Goal: Navigation & Orientation: Find specific page/section

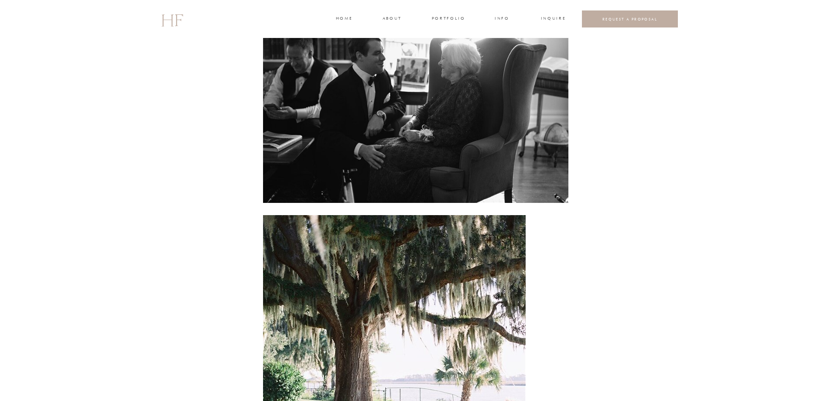
scroll to position [4626, 0]
click at [497, 21] on h3 "INFO" at bounding box center [502, 19] width 16 height 8
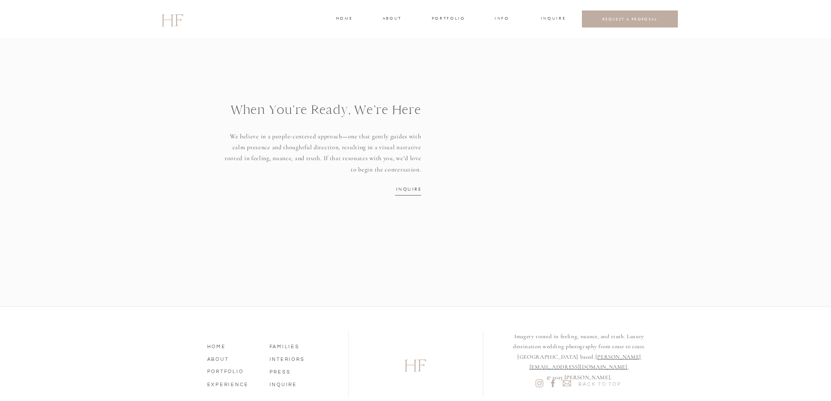
scroll to position [1126, 0]
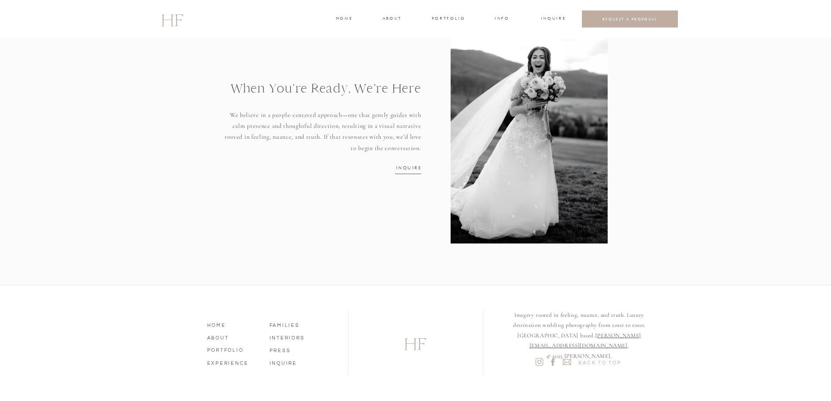
click at [224, 326] on nav "HOME" at bounding box center [232, 324] width 50 height 8
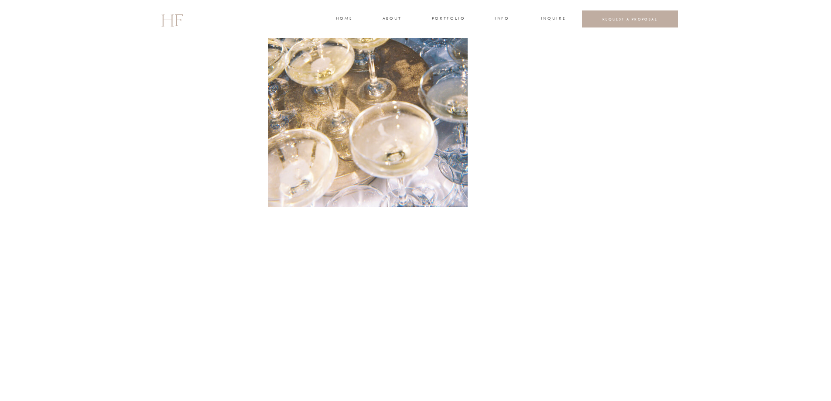
scroll to position [943, 0]
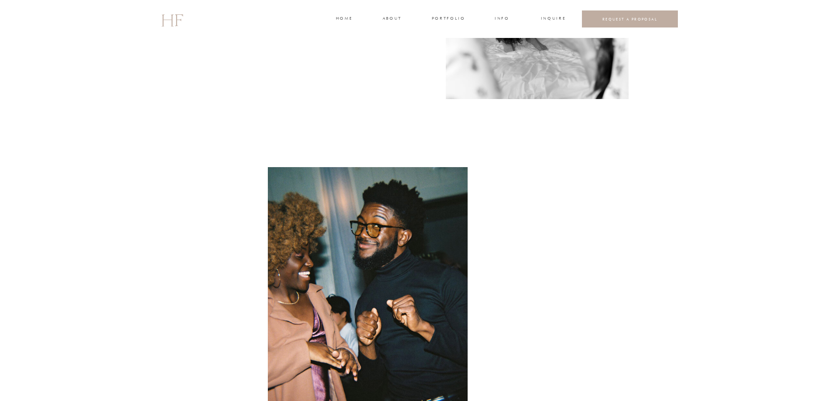
click at [501, 19] on h3 "INFO" at bounding box center [502, 19] width 16 height 8
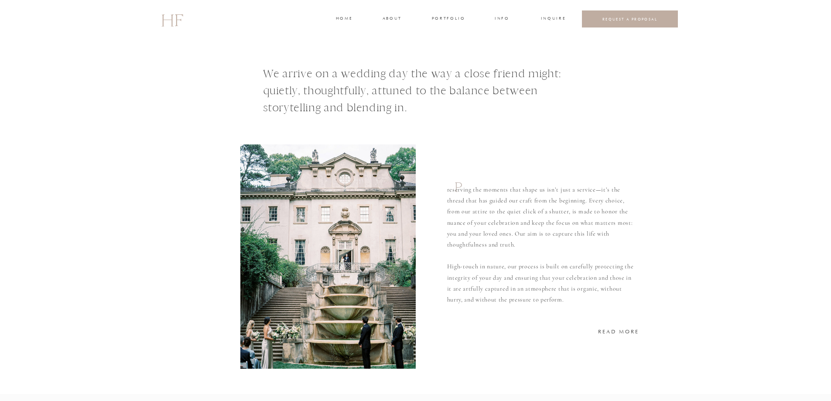
click at [345, 19] on h3 "home" at bounding box center [344, 19] width 16 height 8
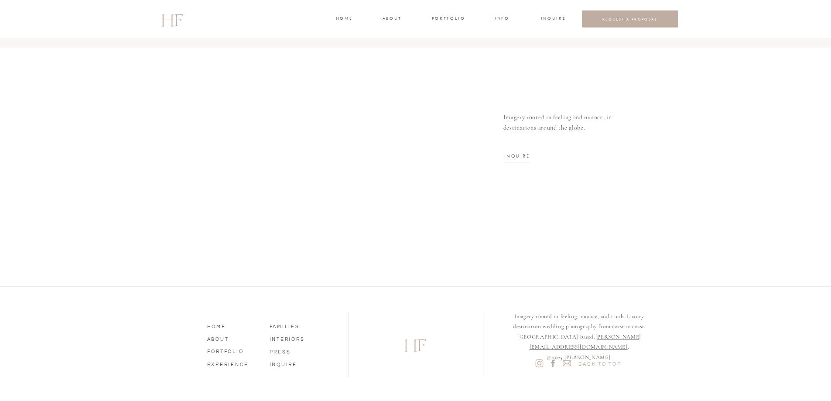
scroll to position [2820, 0]
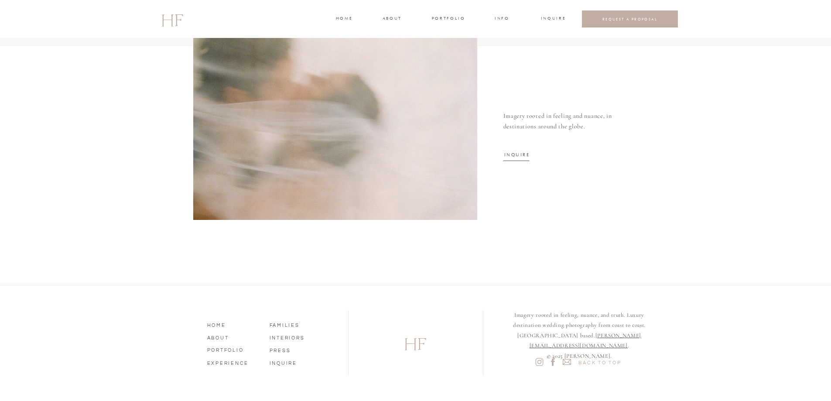
click at [214, 324] on nav "HOME" at bounding box center [232, 324] width 50 height 8
